Goal: Navigation & Orientation: Find specific page/section

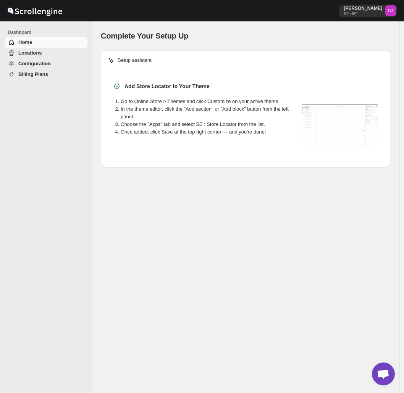
click at [29, 76] on span "Billing Plans" at bounding box center [33, 74] width 30 height 6
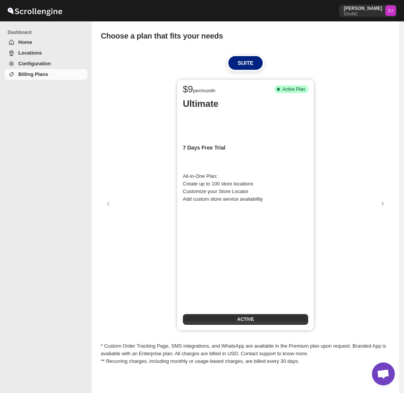
click at [22, 44] on span "Home" at bounding box center [25, 42] width 14 height 6
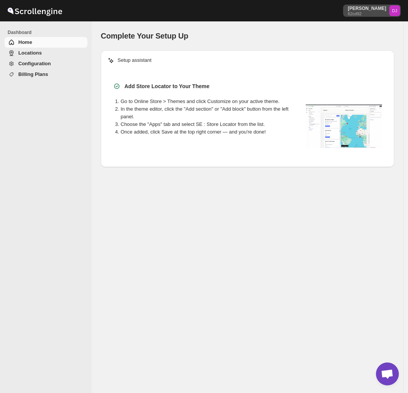
click at [381, 15] on p "62cd92" at bounding box center [367, 13] width 39 height 5
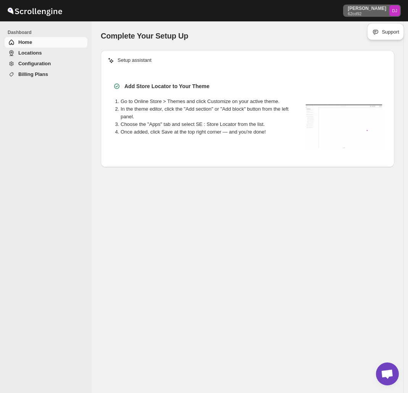
click at [301, 35] on div "Complete Your Setup Up" at bounding box center [248, 36] width 294 height 11
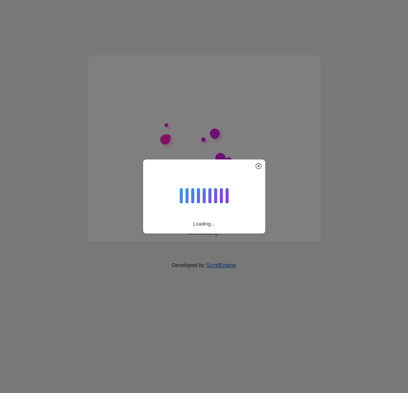
click at [11, 108] on div "Loading..." at bounding box center [204, 196] width 408 height 393
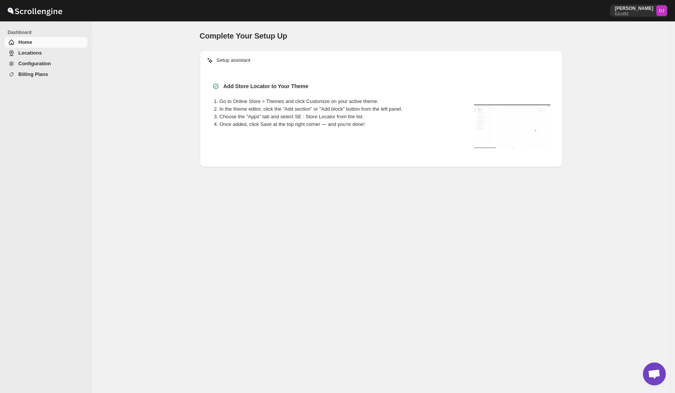
click at [42, 75] on span "Billing Plans" at bounding box center [33, 74] width 30 height 6
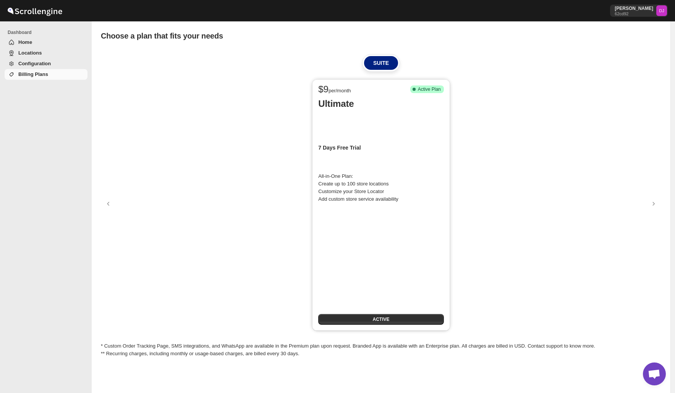
click at [41, 64] on span "Configuration" at bounding box center [34, 64] width 32 height 6
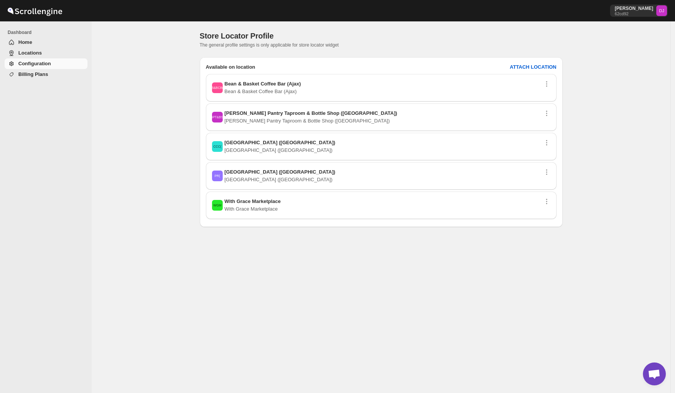
click at [42, 54] on span "Locations" at bounding box center [52, 53] width 68 height 8
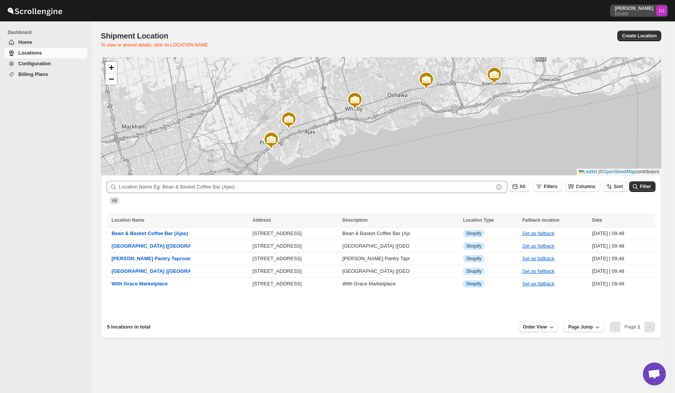
click at [653, 11] on p "[PERSON_NAME]" at bounding box center [633, 8] width 39 height 6
click at [22, 43] on span "Home" at bounding box center [25, 42] width 14 height 6
